Goal: Information Seeking & Learning: Find specific fact

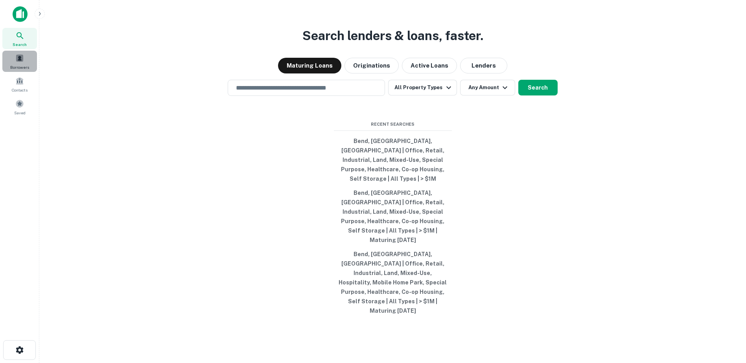
click at [12, 70] on div "Borrowers" at bounding box center [19, 61] width 35 height 21
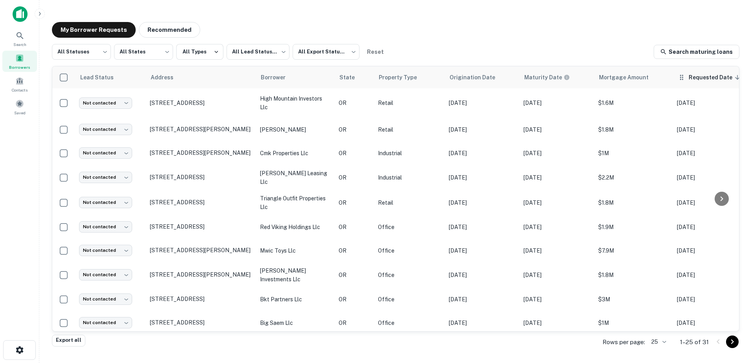
click at [697, 78] on span "Requested Date sorted descending" at bounding box center [715, 77] width 54 height 9
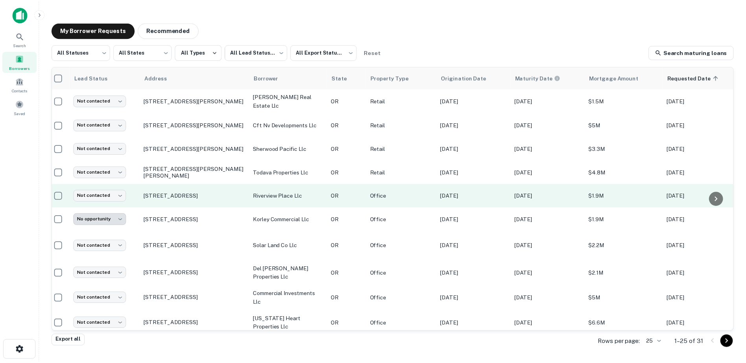
scroll to position [168, 5]
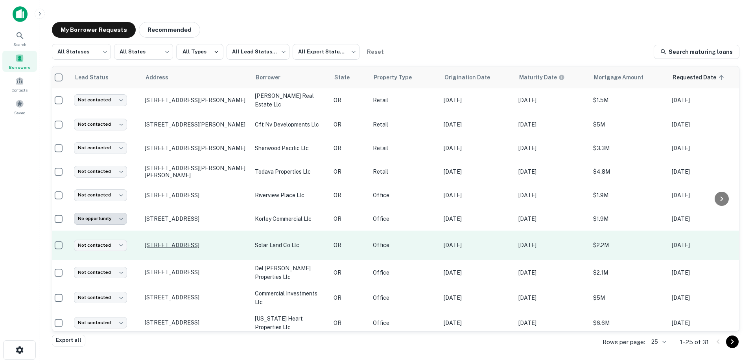
click at [193, 248] on p "[STREET_ADDRESS]" at bounding box center [196, 245] width 102 height 7
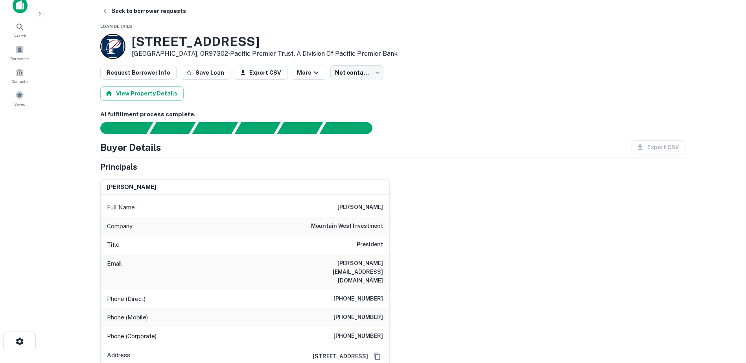
scroll to position [8, 0]
click at [106, 13] on icon "button" at bounding box center [105, 11] width 6 height 6
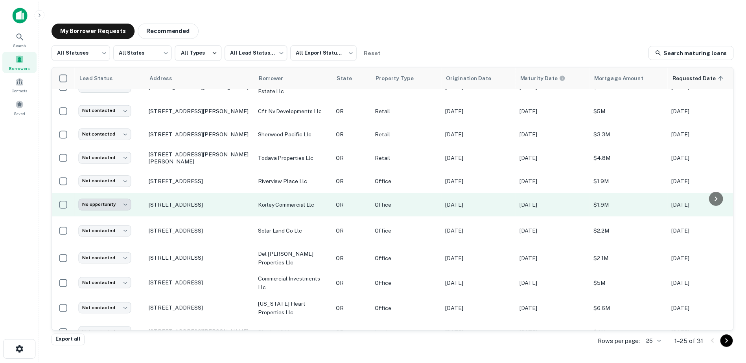
scroll to position [182, 0]
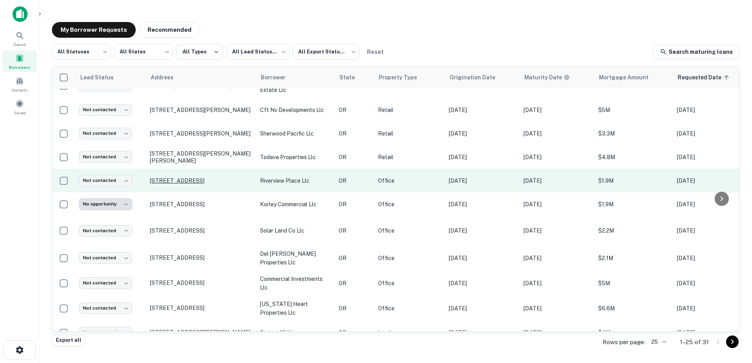
click at [190, 180] on p "[STREET_ADDRESS]" at bounding box center [201, 180] width 102 height 7
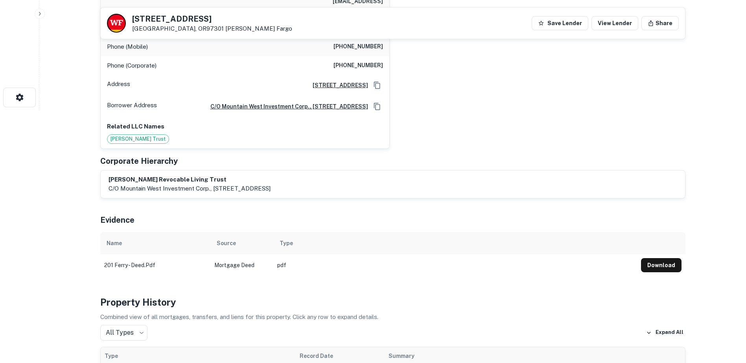
scroll to position [253, 0]
click at [670, 258] on button "Download" at bounding box center [661, 265] width 40 height 14
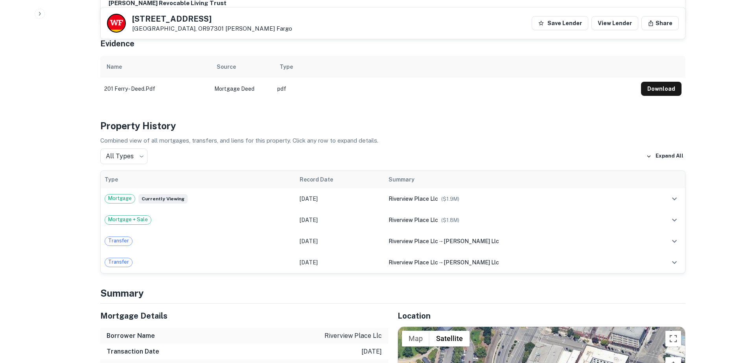
scroll to position [429, 0]
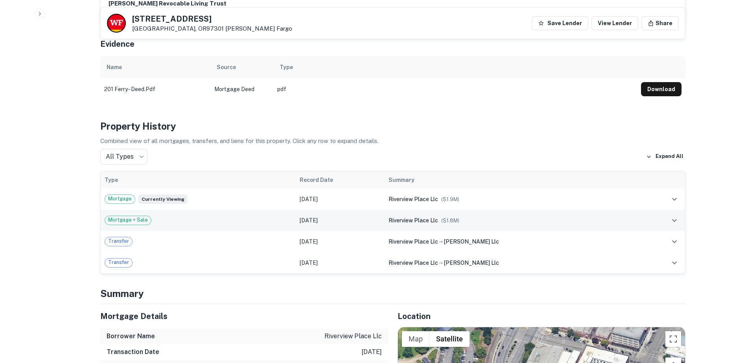
click at [125, 216] on span "Mortgage + Sale" at bounding box center [128, 220] width 46 height 8
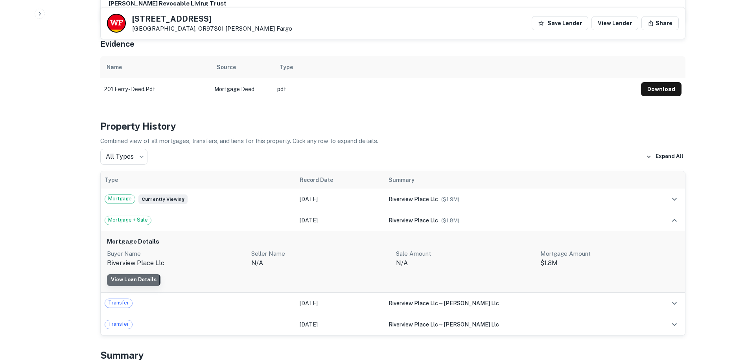
click at [131, 274] on link "View Loan Details" at bounding box center [133, 280] width 53 height 12
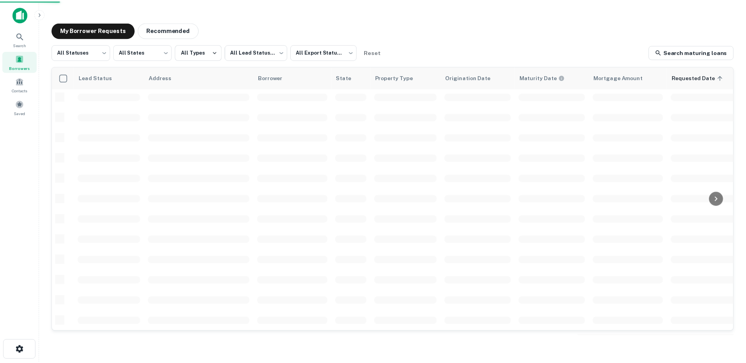
scroll to position [182, 0]
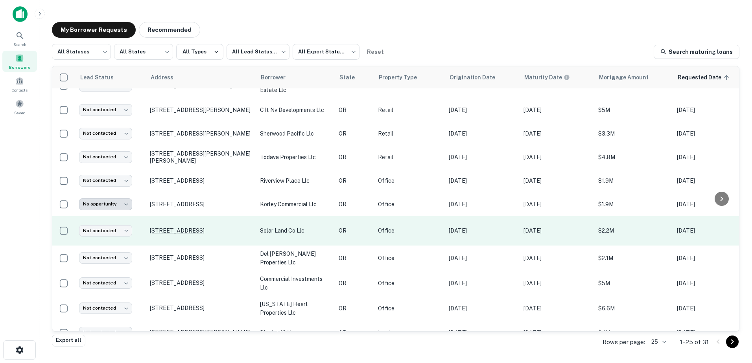
click at [194, 232] on p "[STREET_ADDRESS]" at bounding box center [201, 230] width 102 height 7
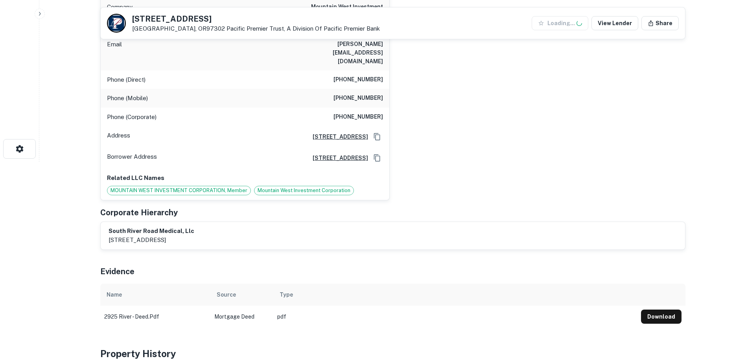
scroll to position [201, 0]
click at [129, 306] on td "2925 river - deed.pdf" at bounding box center [155, 317] width 110 height 22
click at [655, 310] on button "Download" at bounding box center [661, 317] width 40 height 14
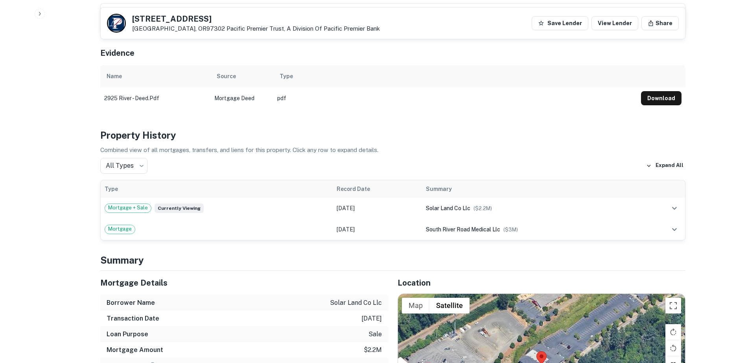
scroll to position [420, 0]
click at [123, 225] on span "Mortgage" at bounding box center [120, 229] width 30 height 8
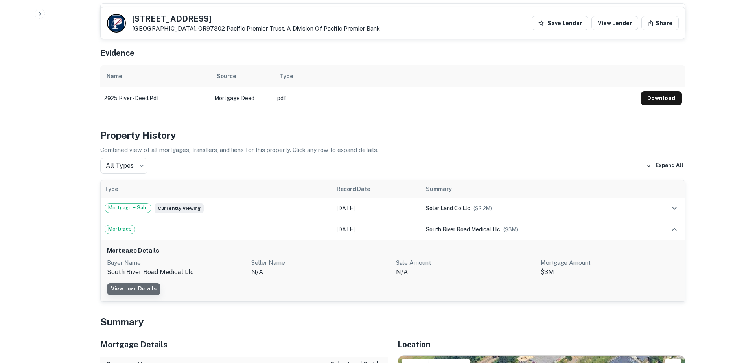
click at [135, 283] on link "View Loan Details" at bounding box center [133, 289] width 53 height 12
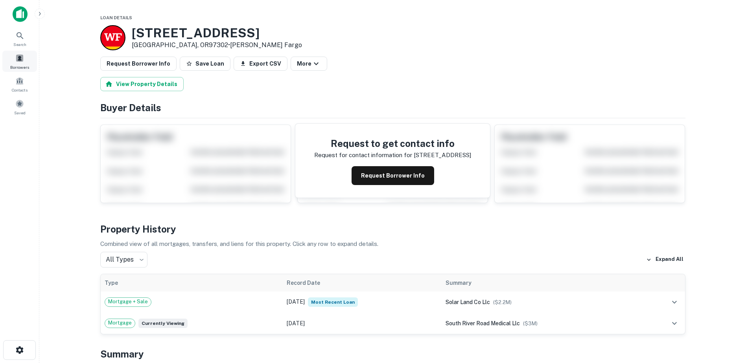
click at [16, 66] on span "Borrowers" at bounding box center [19, 67] width 19 height 6
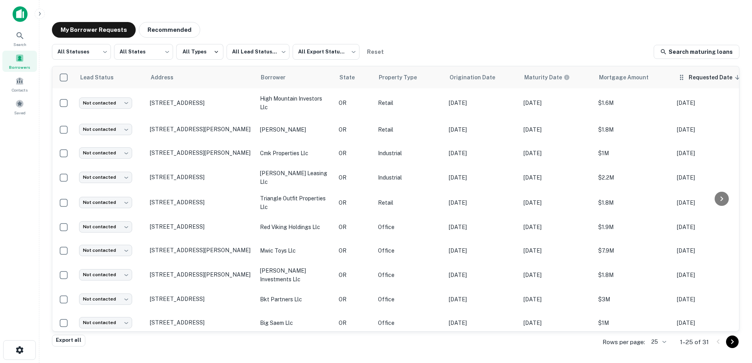
click at [691, 79] on span "Requested Date sorted descending" at bounding box center [715, 77] width 54 height 9
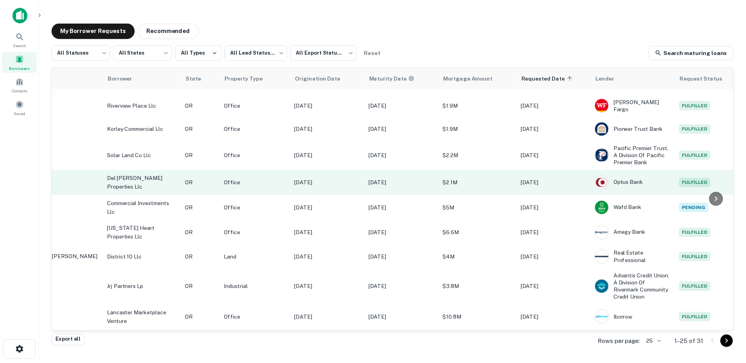
scroll to position [258, 0]
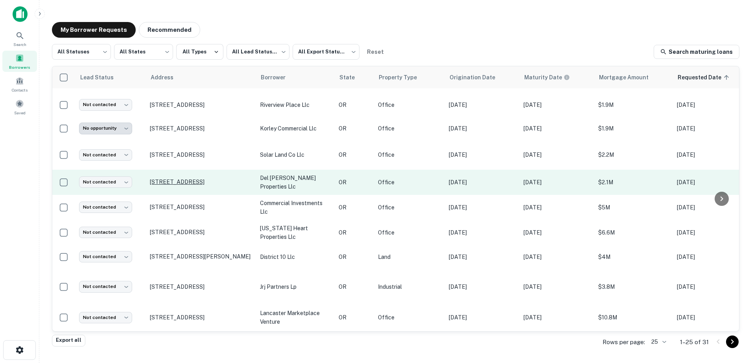
click at [206, 186] on p "[STREET_ADDRESS]" at bounding box center [201, 182] width 102 height 7
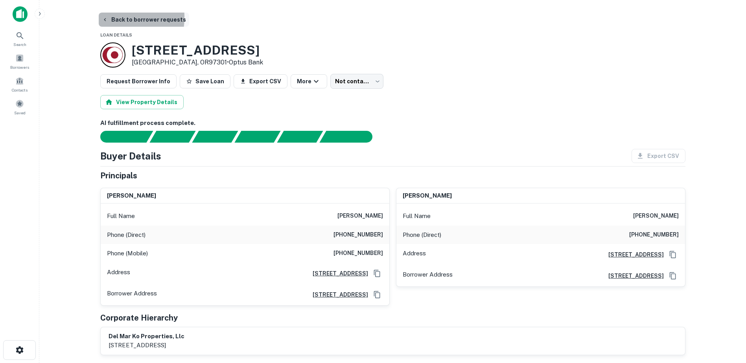
click at [108, 17] on icon "button" at bounding box center [105, 20] width 6 height 6
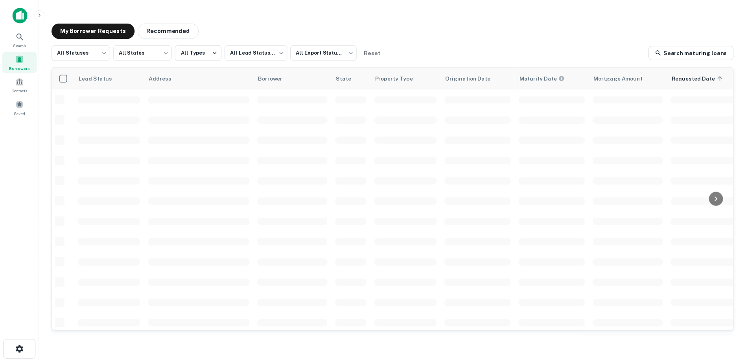
scroll to position [258, 0]
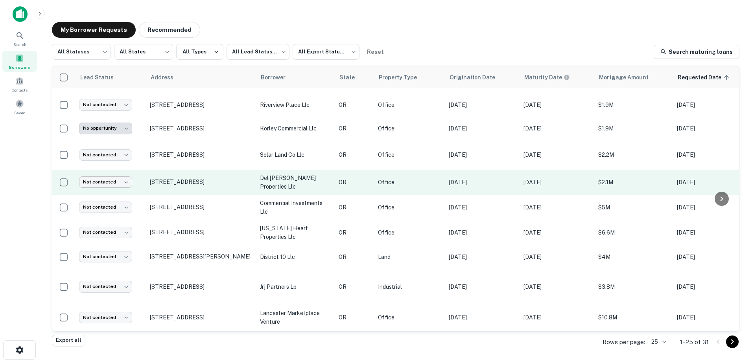
click at [118, 188] on body "**********" at bounding box center [376, 181] width 752 height 363
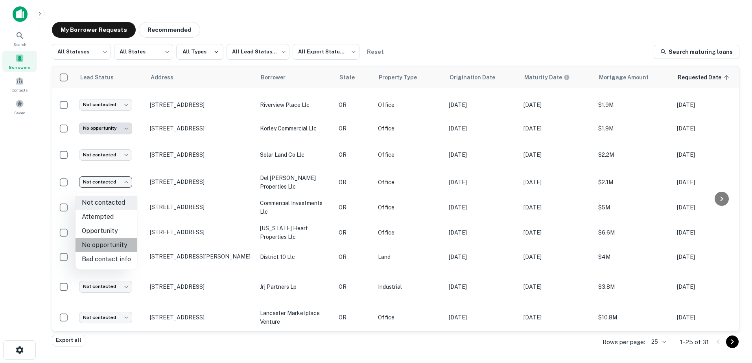
click at [110, 240] on li "No opportunity" at bounding box center [106, 245] width 62 height 14
type input "**********"
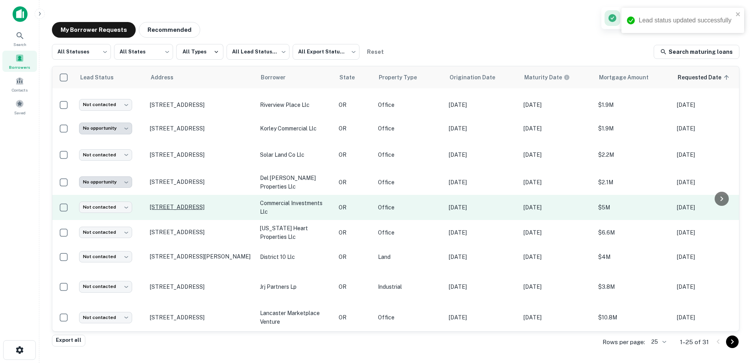
click at [181, 209] on p "[STREET_ADDRESS]" at bounding box center [201, 207] width 102 height 7
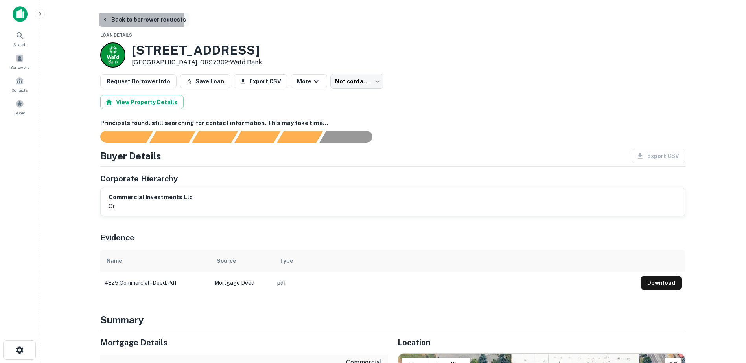
click at [112, 18] on button "Back to borrower requests" at bounding box center [144, 20] width 90 height 14
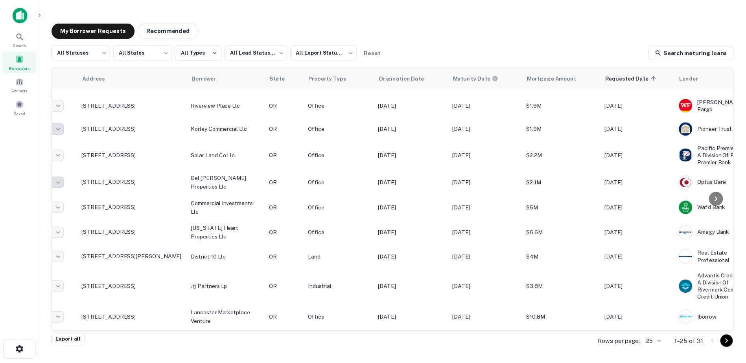
scroll to position [258, 0]
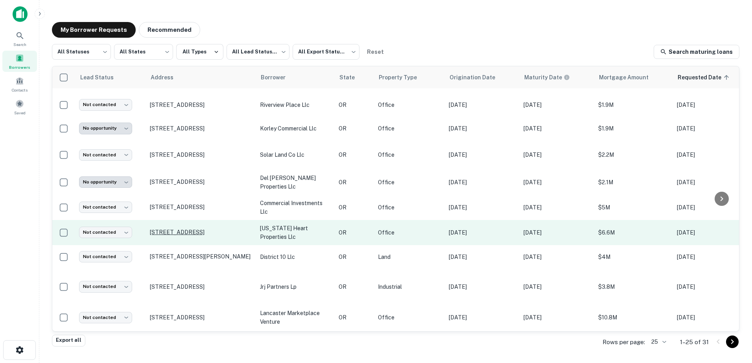
click at [169, 235] on p "[STREET_ADDRESS]" at bounding box center [201, 232] width 102 height 7
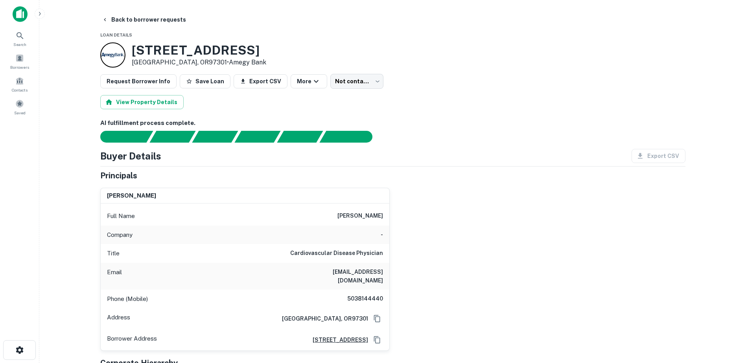
drag, startPoint x: 267, startPoint y: 54, endPoint x: 133, endPoint y: 50, distance: 134.5
click at [133, 50] on div "[STREET_ADDRESS] • Amegy Bank" at bounding box center [392, 54] width 585 height 25
copy h3 "[STREET_ADDRESS]"
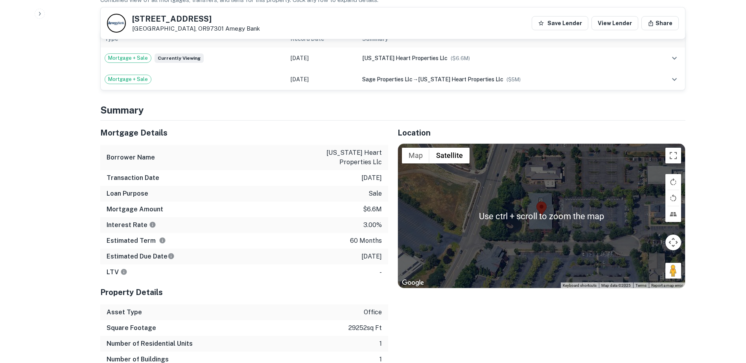
scroll to position [506, 0]
